Goal: Task Accomplishment & Management: Use online tool/utility

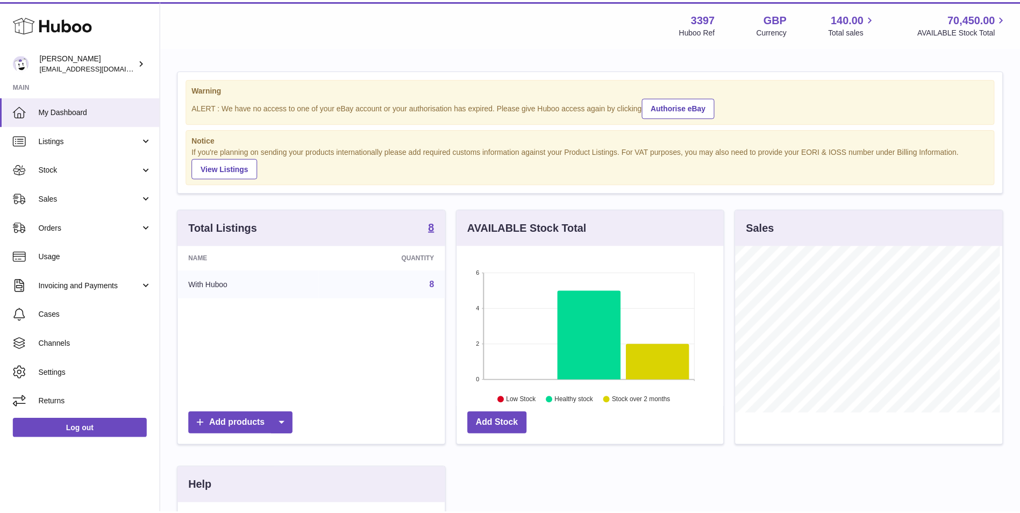
scroll to position [168, 269]
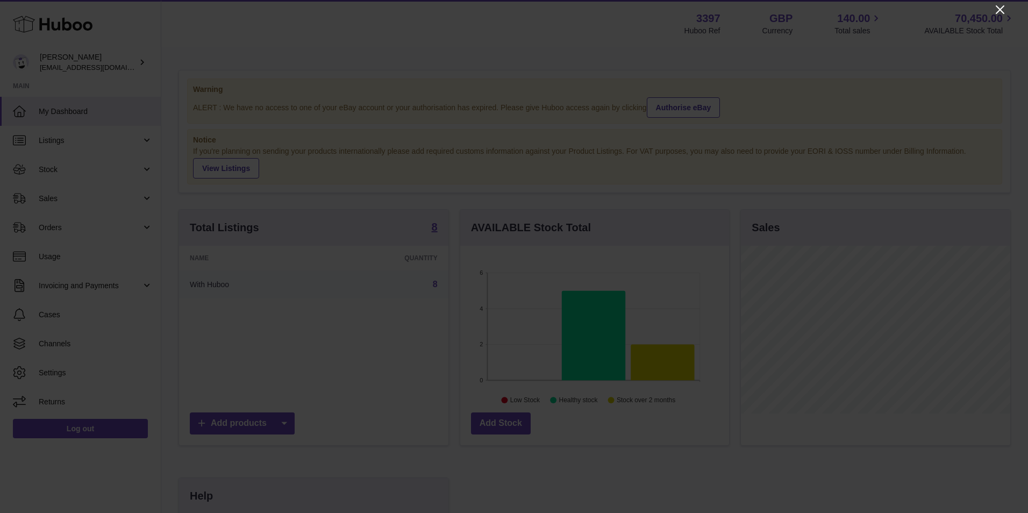
click at [999, 6] on icon "Close" at bounding box center [1000, 9] width 13 height 13
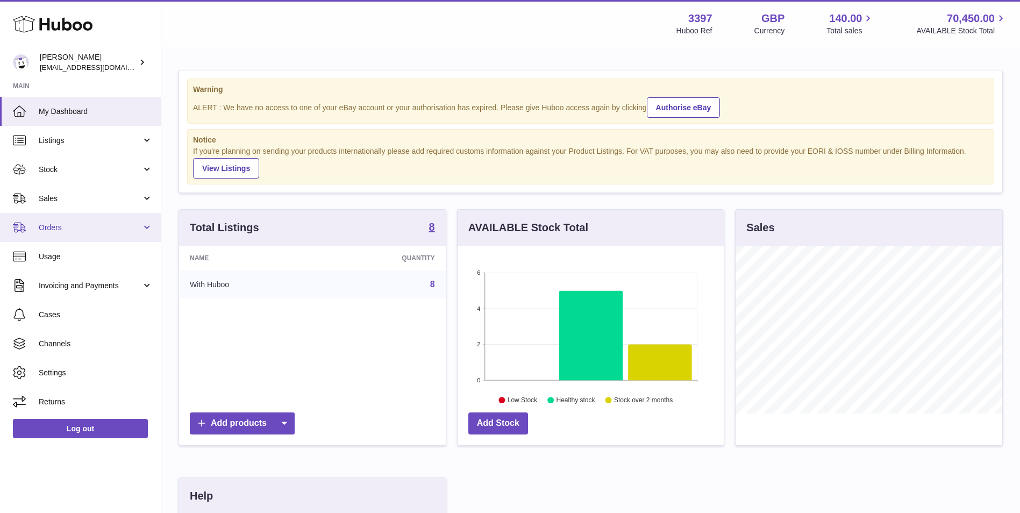
click at [67, 233] on link "Orders" at bounding box center [80, 227] width 161 height 29
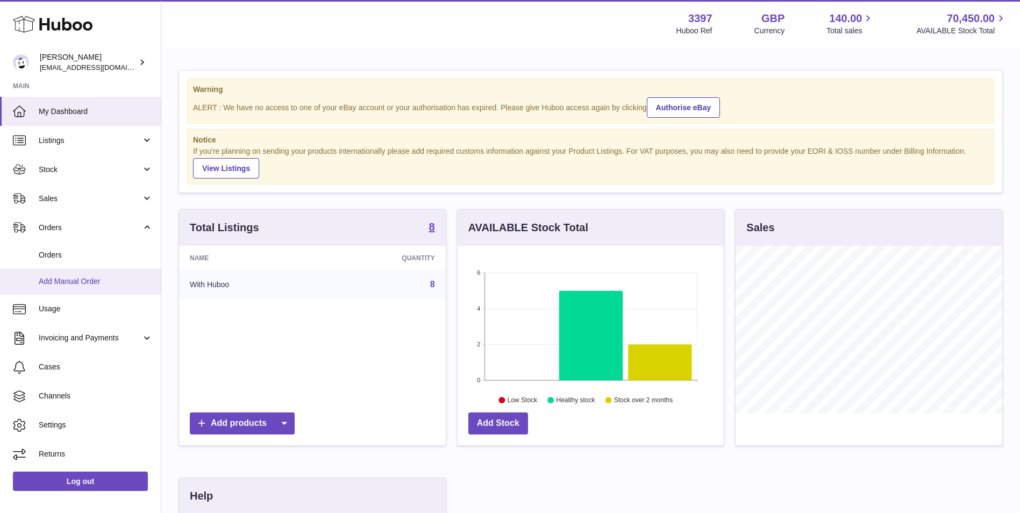
click at [66, 276] on span "Add Manual Order" at bounding box center [96, 281] width 114 height 10
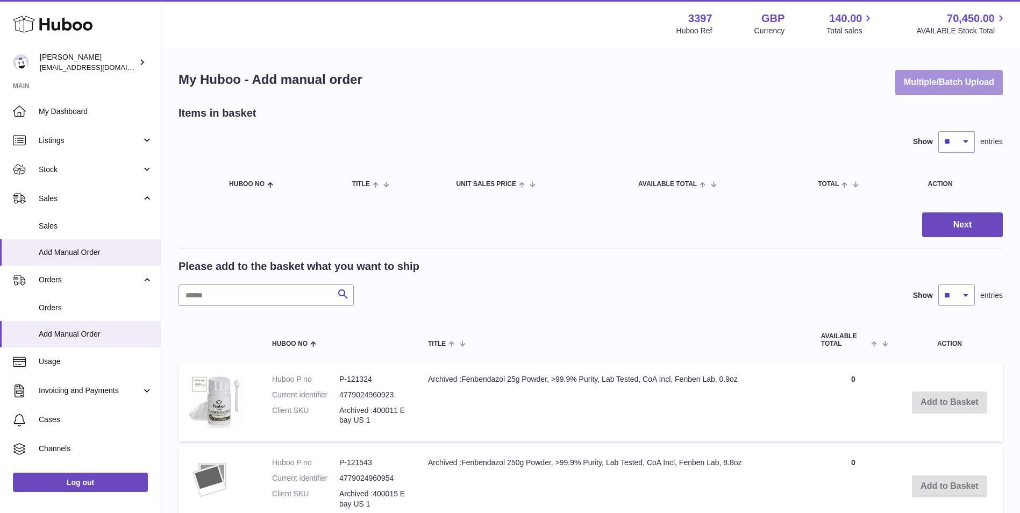
click at [969, 86] on button "Multiple/Batch Upload" at bounding box center [949, 82] width 108 height 25
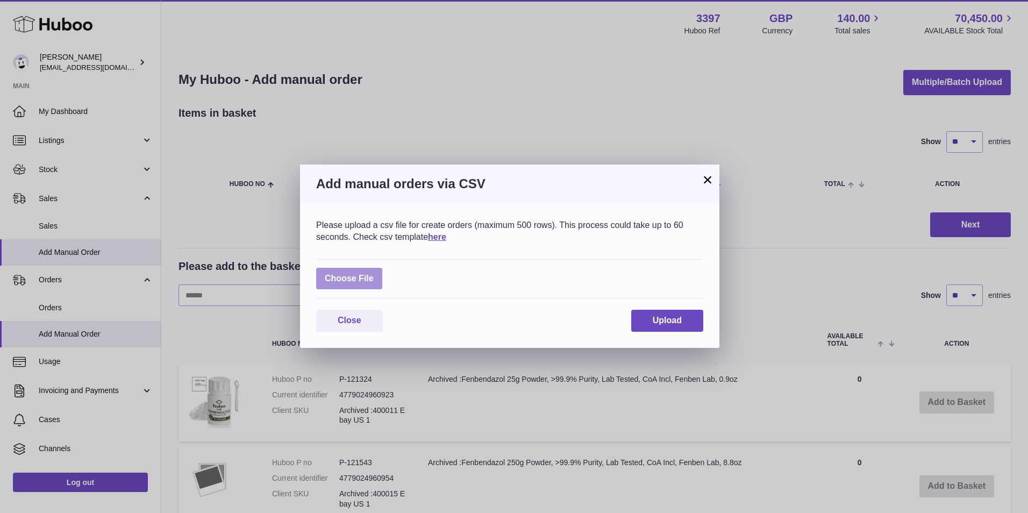
click at [351, 275] on label at bounding box center [349, 279] width 66 height 22
click at [374, 274] on input "file" at bounding box center [374, 273] width 1 height 1
type input "**********"
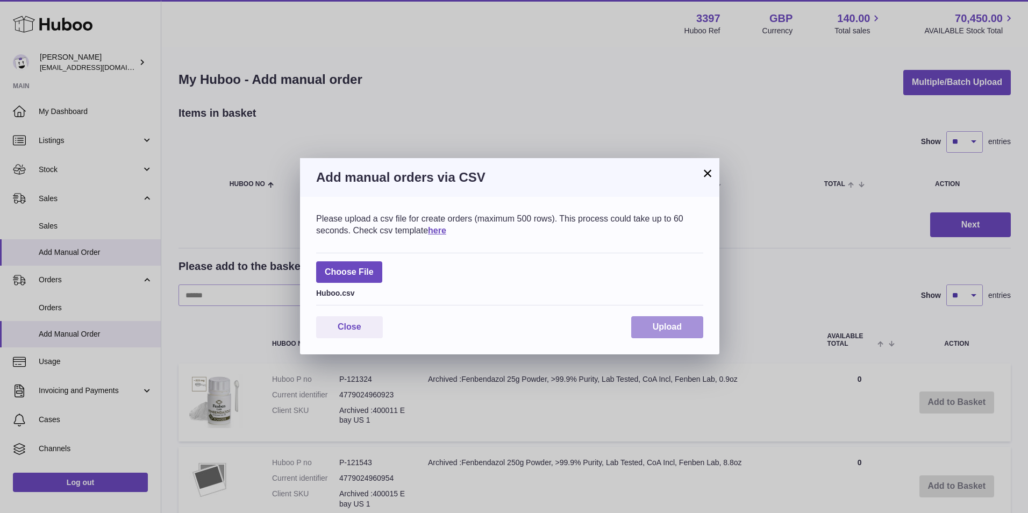
click at [649, 326] on button "Upload" at bounding box center [667, 327] width 72 height 22
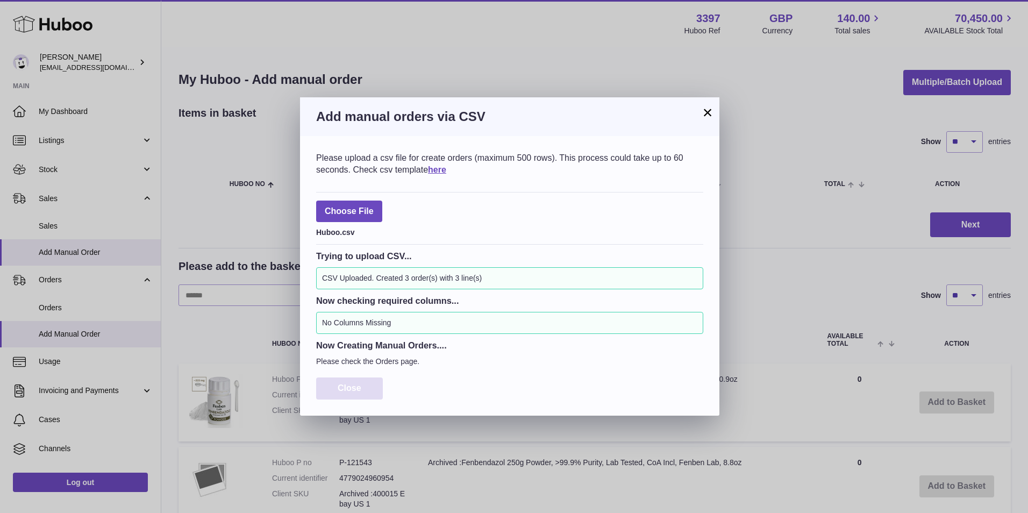
click at [354, 387] on span "Close" at bounding box center [350, 387] width 24 height 9
